Goal: Check status: Check status

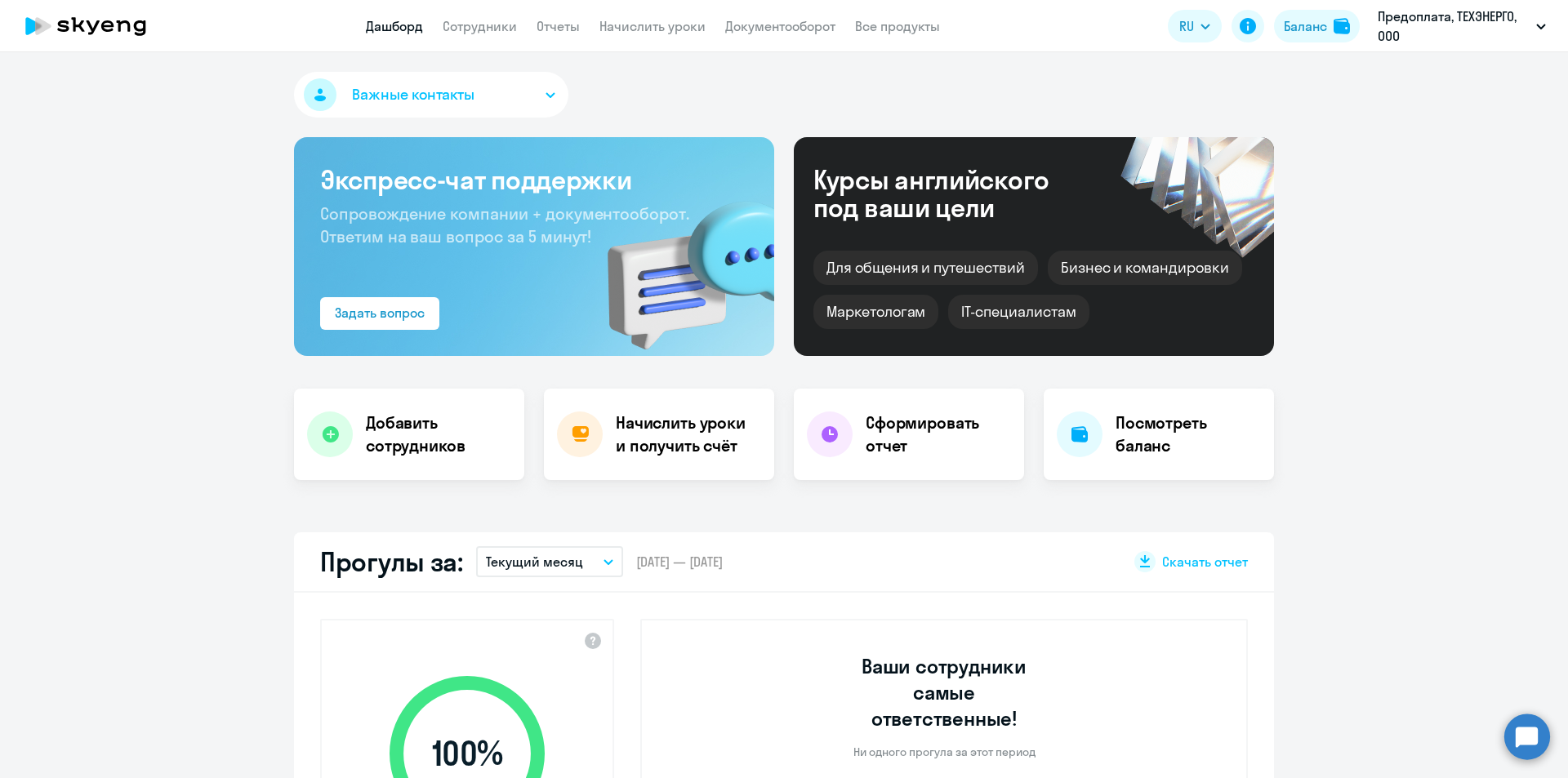
select select "30"
click at [1309, 27] on div "Баланс" at bounding box center [1306, 25] width 43 height 20
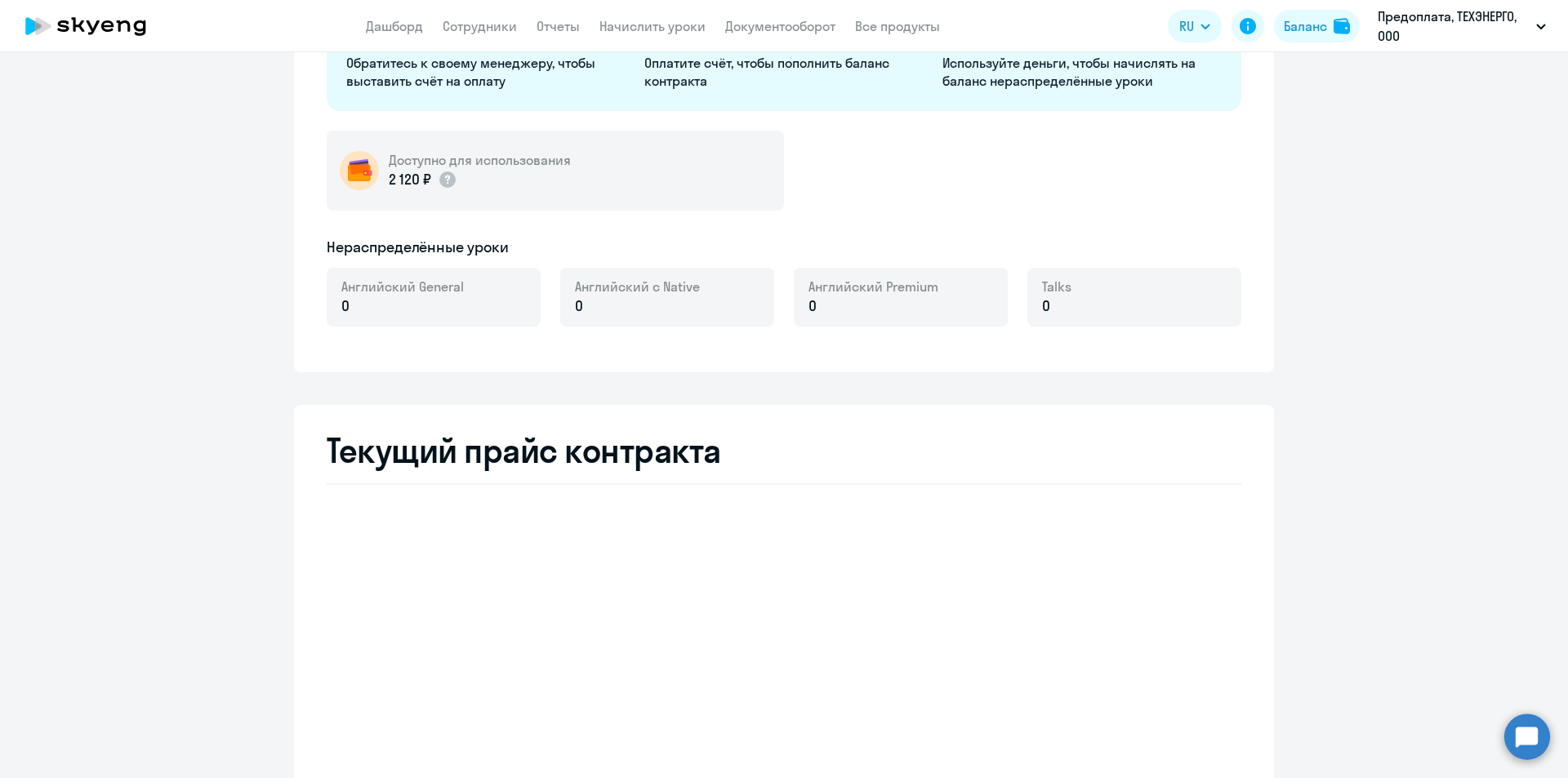
scroll to position [408, 0]
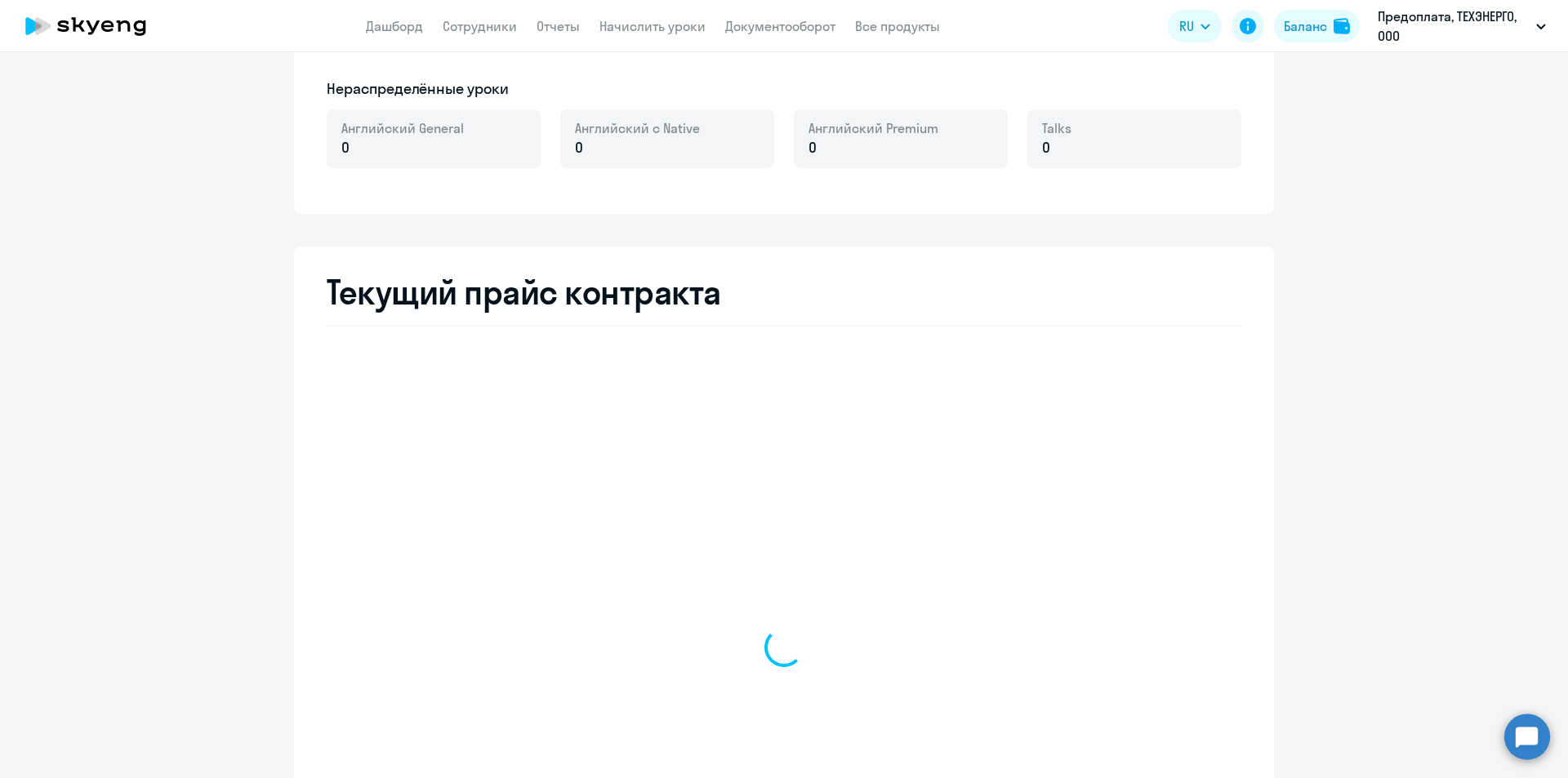
select select "english_adult_not_native_speaker"
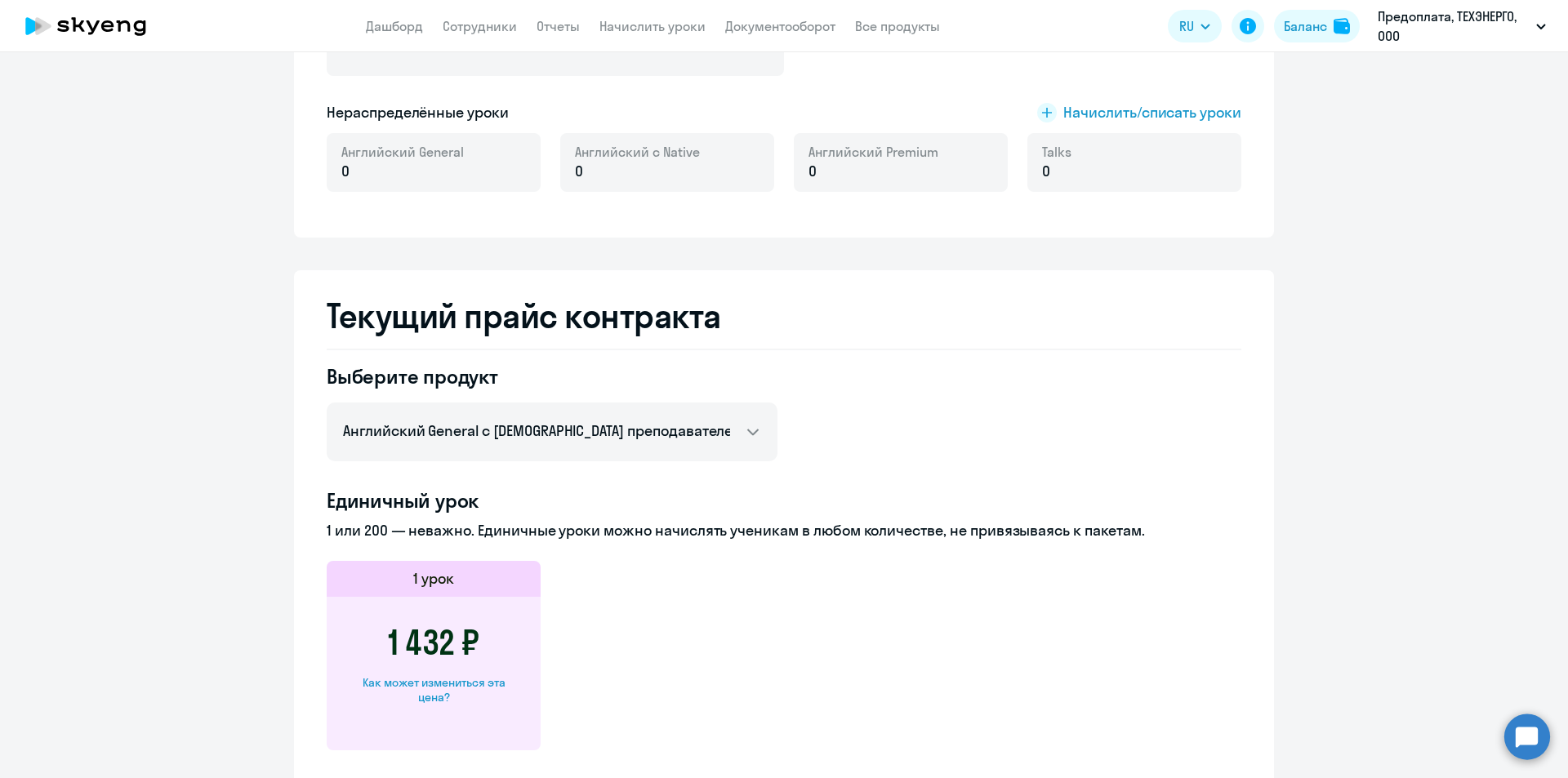
scroll to position [0, 0]
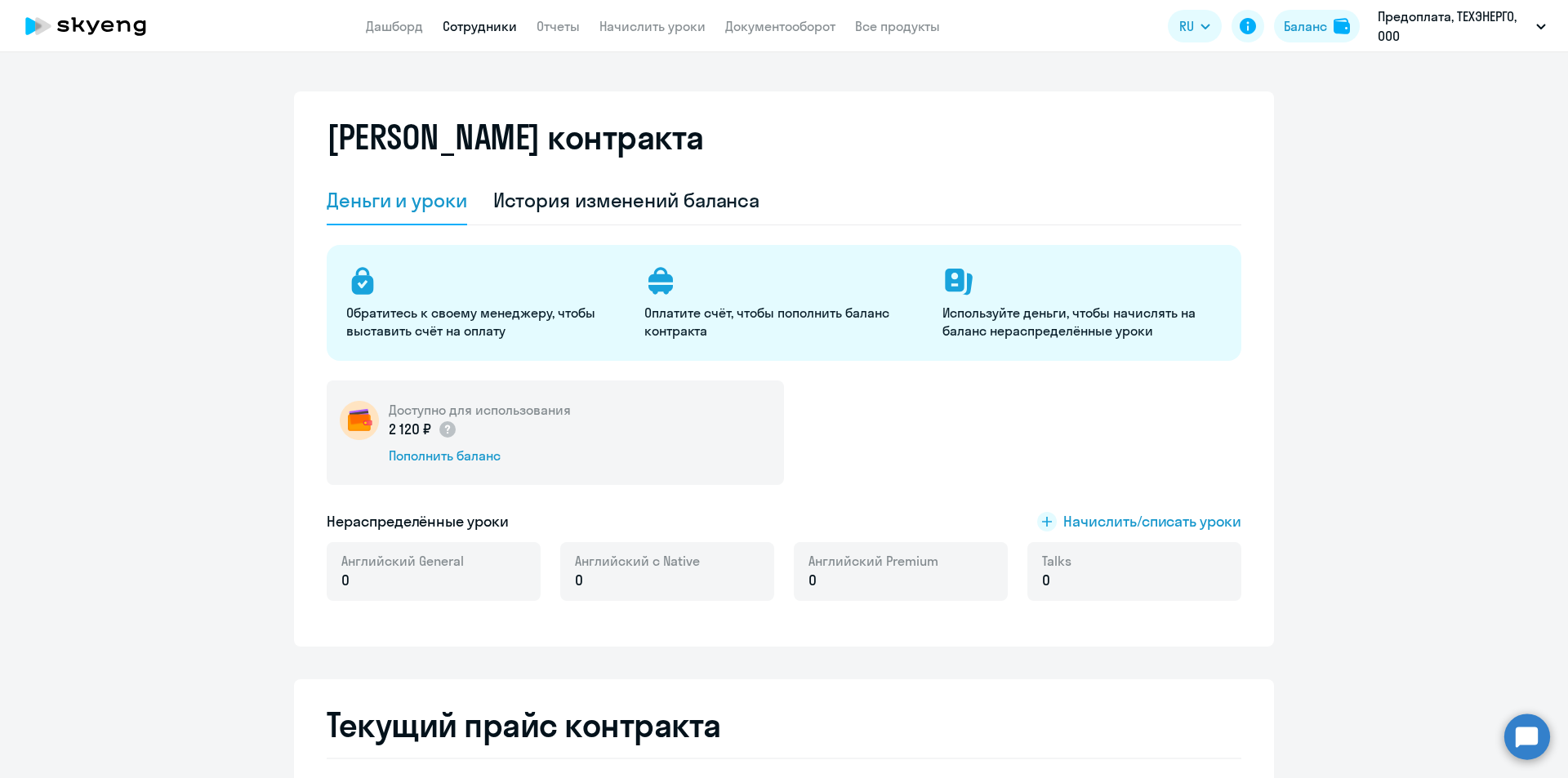
click at [477, 33] on link "Сотрудники" at bounding box center [479, 25] width 75 height 16
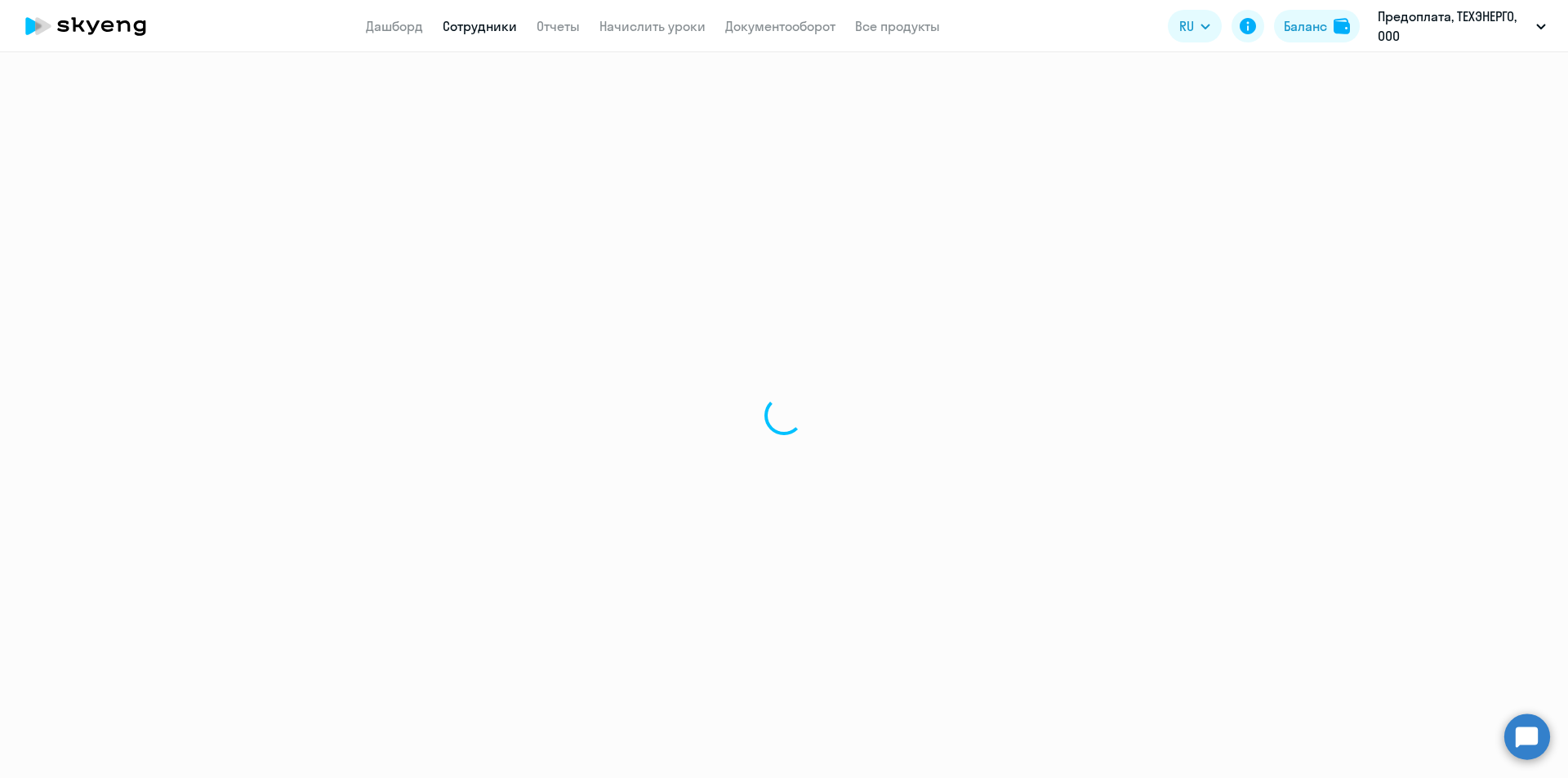
select select "30"
